Goal: Task Accomplishment & Management: Use online tool/utility

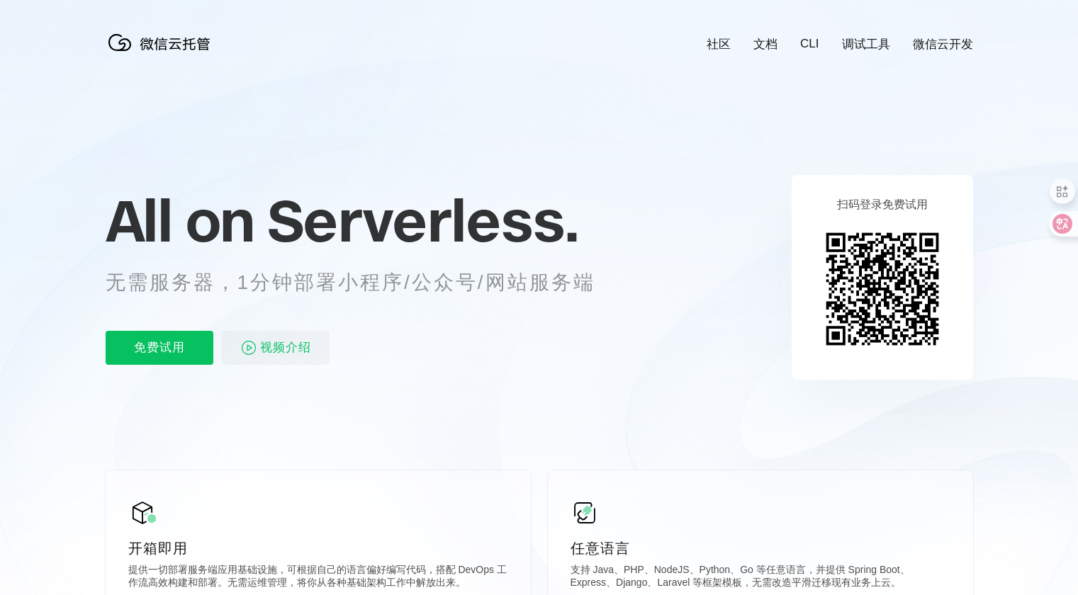
scroll to position [0, 2520]
click at [1010, 451] on icon at bounding box center [539, 382] width 1361 height 765
click at [1018, 235] on icon at bounding box center [539, 382] width 1361 height 765
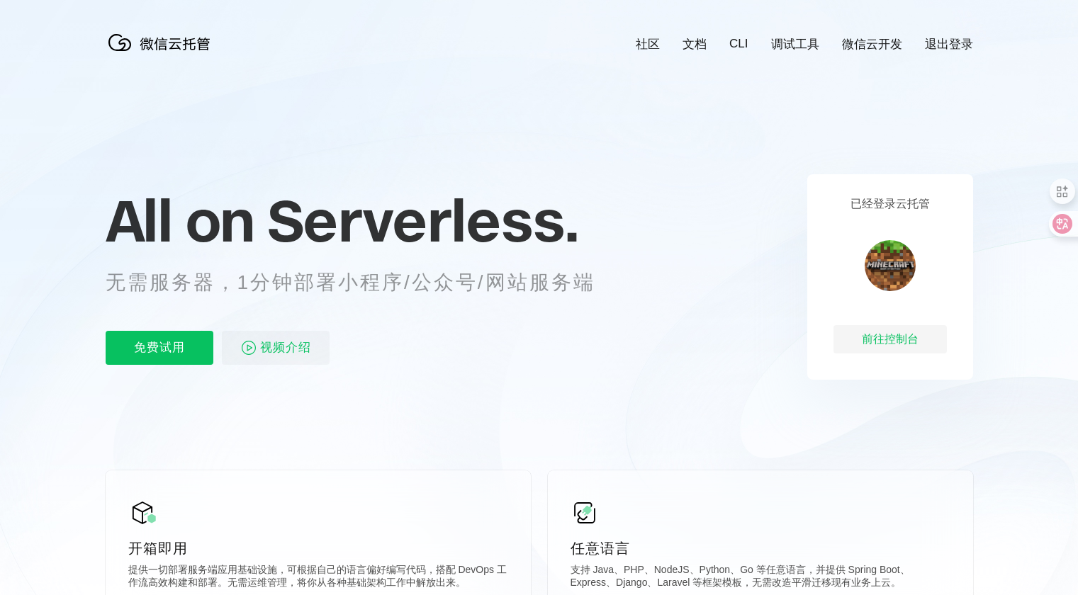
scroll to position [0, 2520]
click at [877, 337] on div "前往控制台" at bounding box center [889, 339] width 113 height 28
click at [884, 47] on link "微信云开发" at bounding box center [872, 44] width 60 height 16
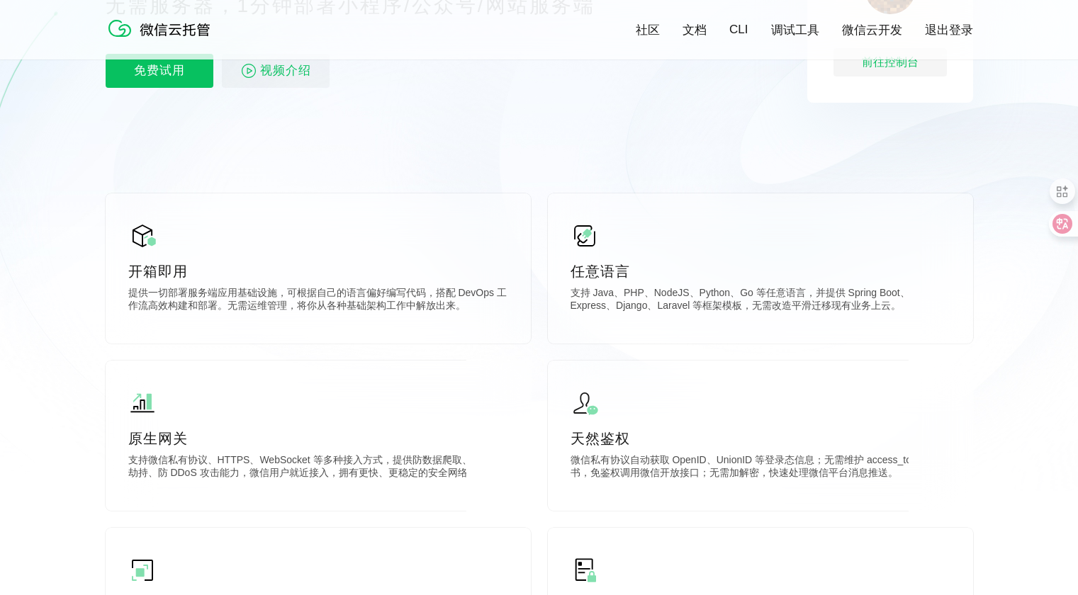
scroll to position [0, 0]
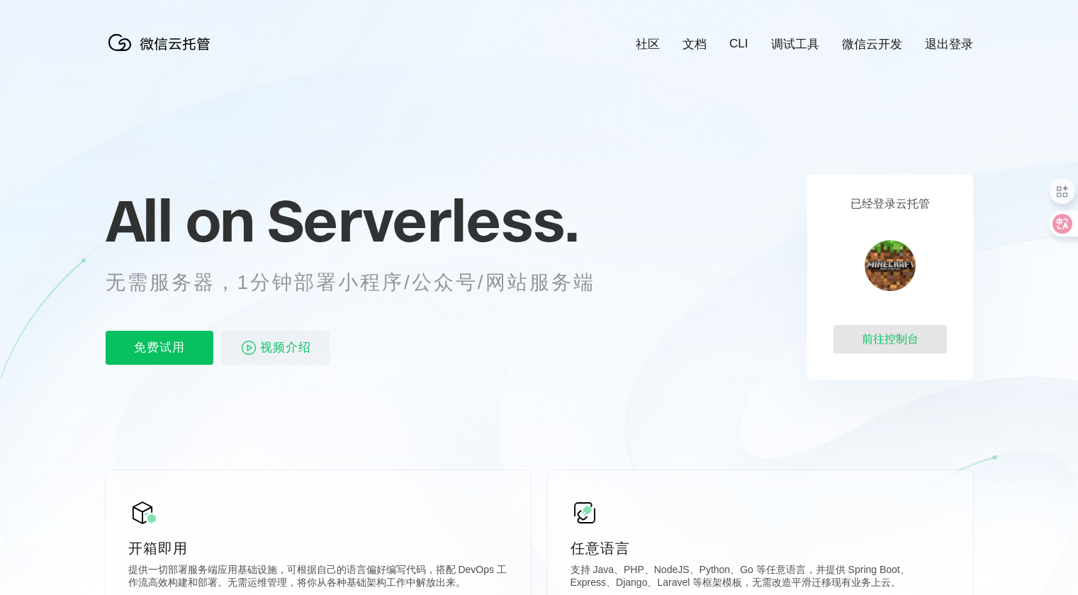
click at [879, 342] on div "前往控制台" at bounding box center [889, 339] width 113 height 28
click at [850, 52] on link "微信云开发" at bounding box center [872, 44] width 60 height 16
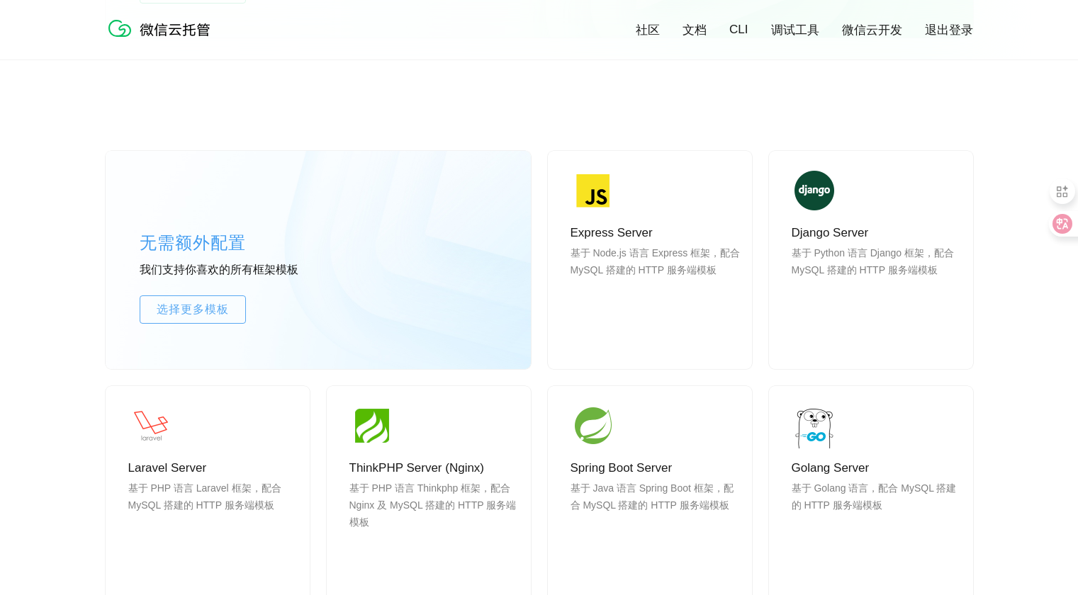
scroll to position [1105, 0]
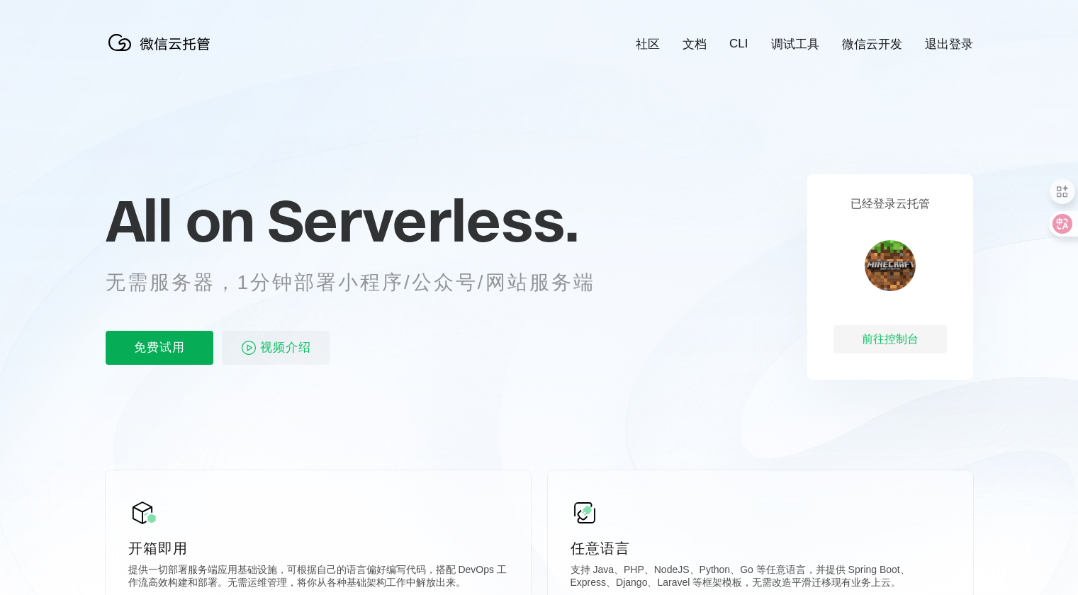
click at [174, 343] on p "免费试用" at bounding box center [160, 348] width 108 height 34
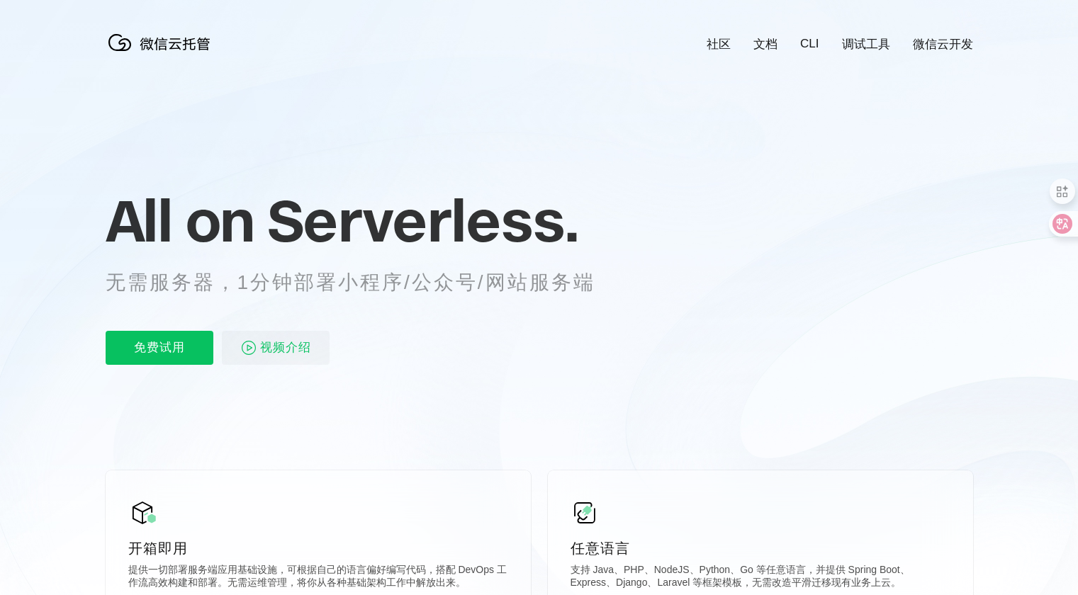
scroll to position [0, 2520]
